Goal: Information Seeking & Learning: Find specific page/section

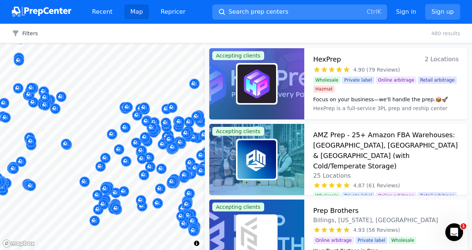
click at [318, 13] on button "Search prep centers Ctrl K" at bounding box center [299, 11] width 175 height 15
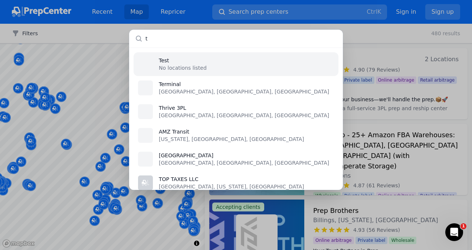
type input "tx"
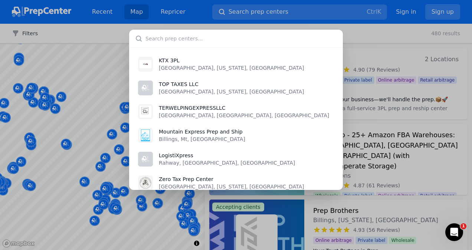
click at [213, 39] on input "text" at bounding box center [236, 39] width 214 height 18
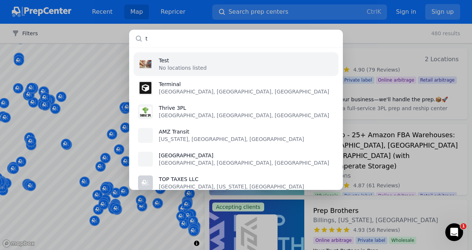
type input "tx"
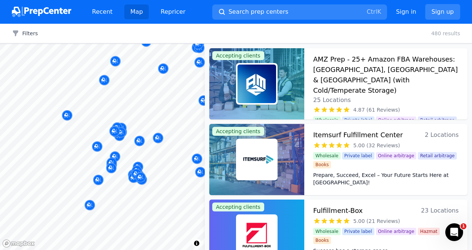
click at [85, 163] on body "Recent Map Repricer Search prep centers Ctrl K Open main menu Sign in Sign up F…" at bounding box center [236, 125] width 472 height 250
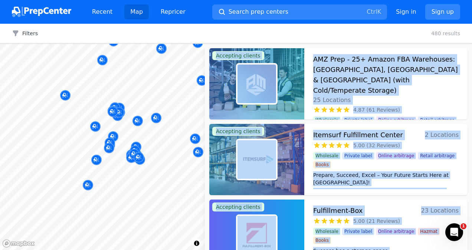
click at [114, 132] on div at bounding box center [110, 135] width 143 height 6
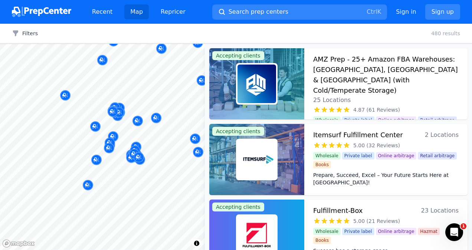
click at [112, 135] on div at bounding box center [110, 135] width 143 height 6
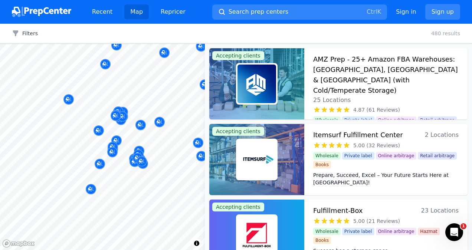
click at [119, 141] on div at bounding box center [109, 140] width 143 height 6
click at [118, 141] on div at bounding box center [109, 140] width 143 height 6
click at [117, 140] on div at bounding box center [109, 140] width 143 height 6
click at [115, 142] on div at bounding box center [109, 140] width 143 height 6
click at [116, 144] on div "Map marker" at bounding box center [113, 147] width 10 height 10
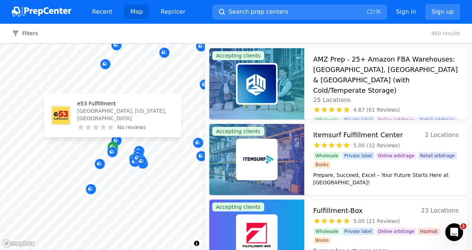
click at [119, 141] on div at bounding box center [109, 140] width 143 height 6
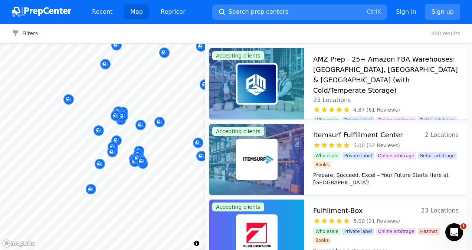
click at [118, 142] on div at bounding box center [109, 140] width 143 height 6
click at [117, 140] on div at bounding box center [109, 140] width 143 height 6
click at [118, 140] on div at bounding box center [109, 140] width 143 height 6
click at [115, 142] on div at bounding box center [109, 140] width 143 height 6
click at [118, 141] on div at bounding box center [109, 140] width 143 height 6
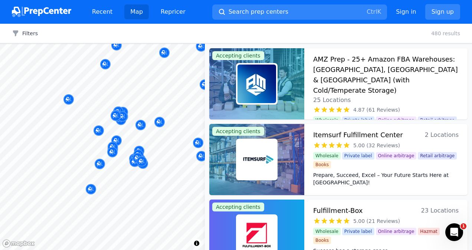
click at [118, 142] on div at bounding box center [109, 140] width 143 height 6
click at [99, 134] on icon "Map marker" at bounding box center [99, 130] width 6 height 7
click at [99, 130] on div "[GEOGRAPHIC_DATA], [GEOGRAPHIC_DATA], [GEOGRAPHIC_DATA] No reviews" at bounding box center [113, 102] width 143 height 58
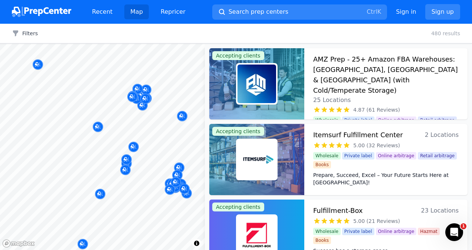
click at [135, 146] on div at bounding box center [198, 144] width 143 height 6
click at [135, 151] on div "Map marker" at bounding box center [133, 147] width 10 height 10
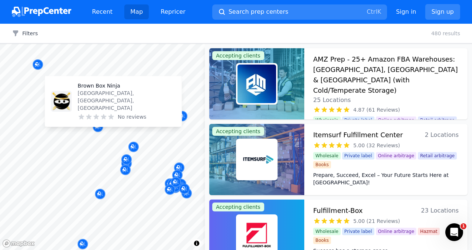
click at [59, 110] on img at bounding box center [61, 101] width 18 height 18
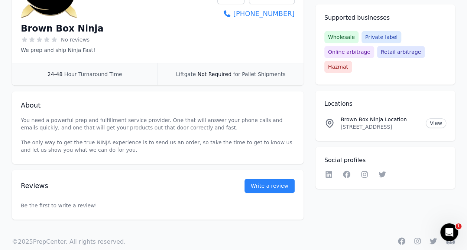
scroll to position [154, 0]
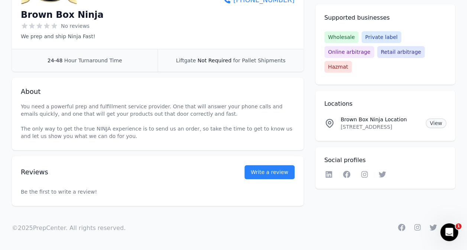
click at [438, 118] on link "View" at bounding box center [435, 123] width 20 height 10
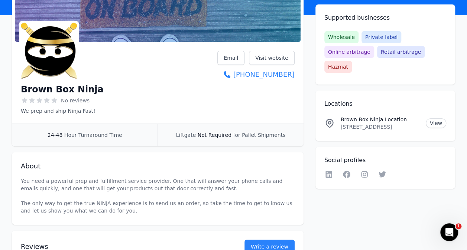
scroll to position [79, 0]
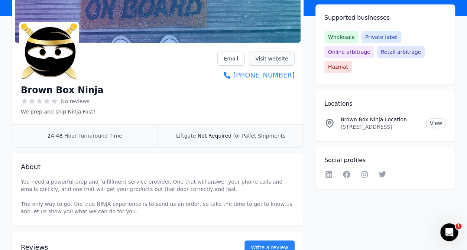
click at [269, 57] on link "Visit website" at bounding box center [272, 59] width 46 height 14
click at [262, 62] on link "Visit website" at bounding box center [272, 59] width 46 height 14
click at [280, 59] on link "Visit website" at bounding box center [272, 59] width 46 height 14
